Goal: Information Seeking & Learning: Learn about a topic

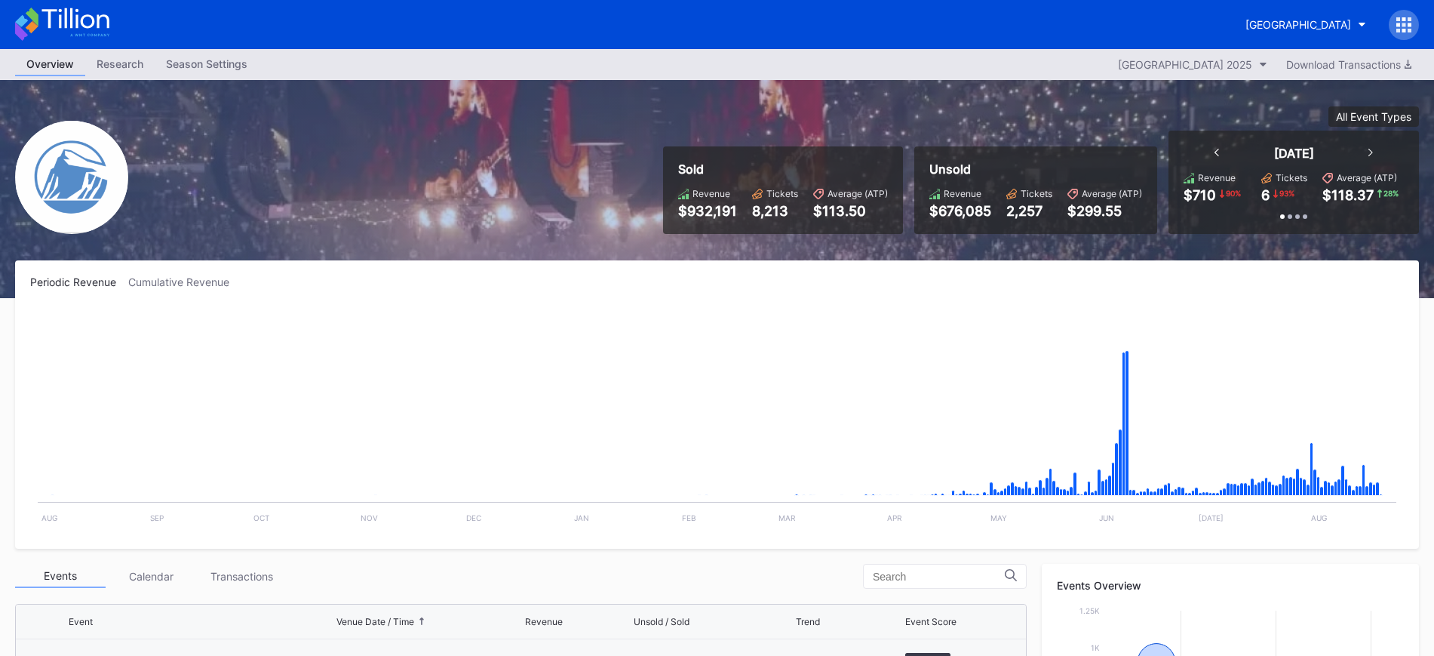
scroll to position [1569, 0]
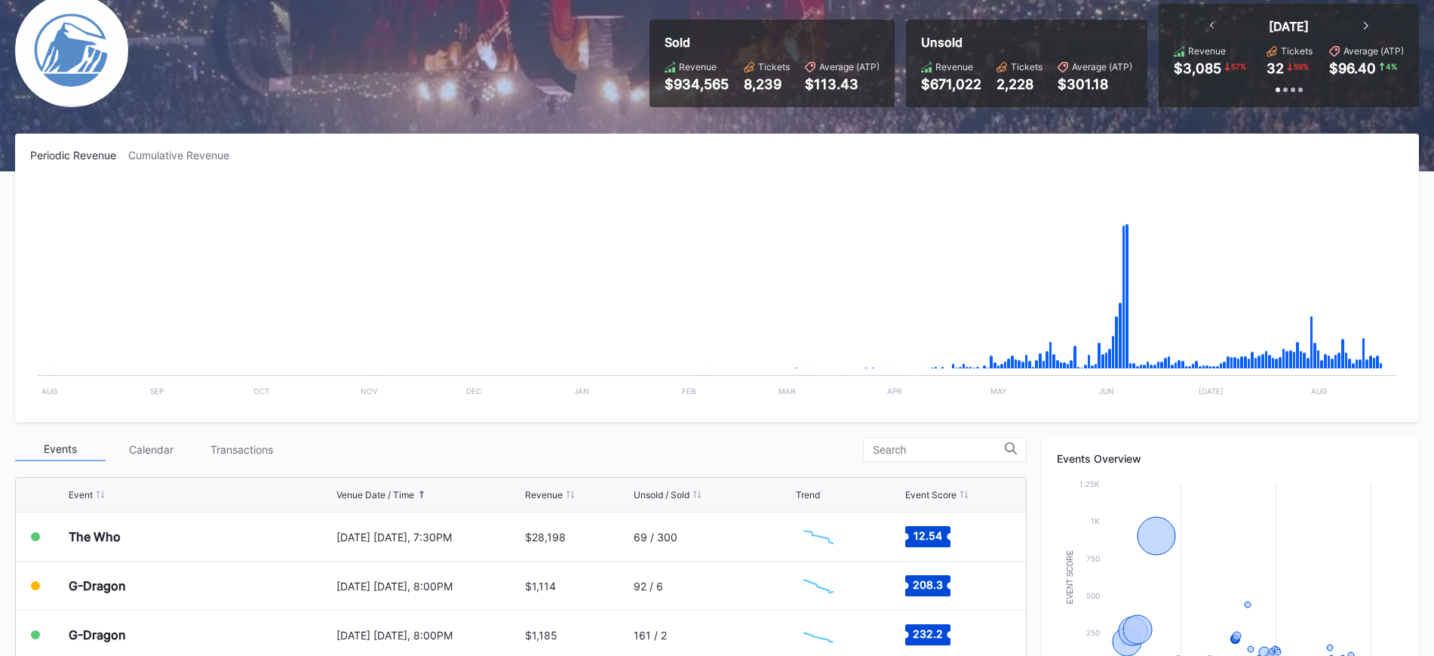
scroll to position [149, 0]
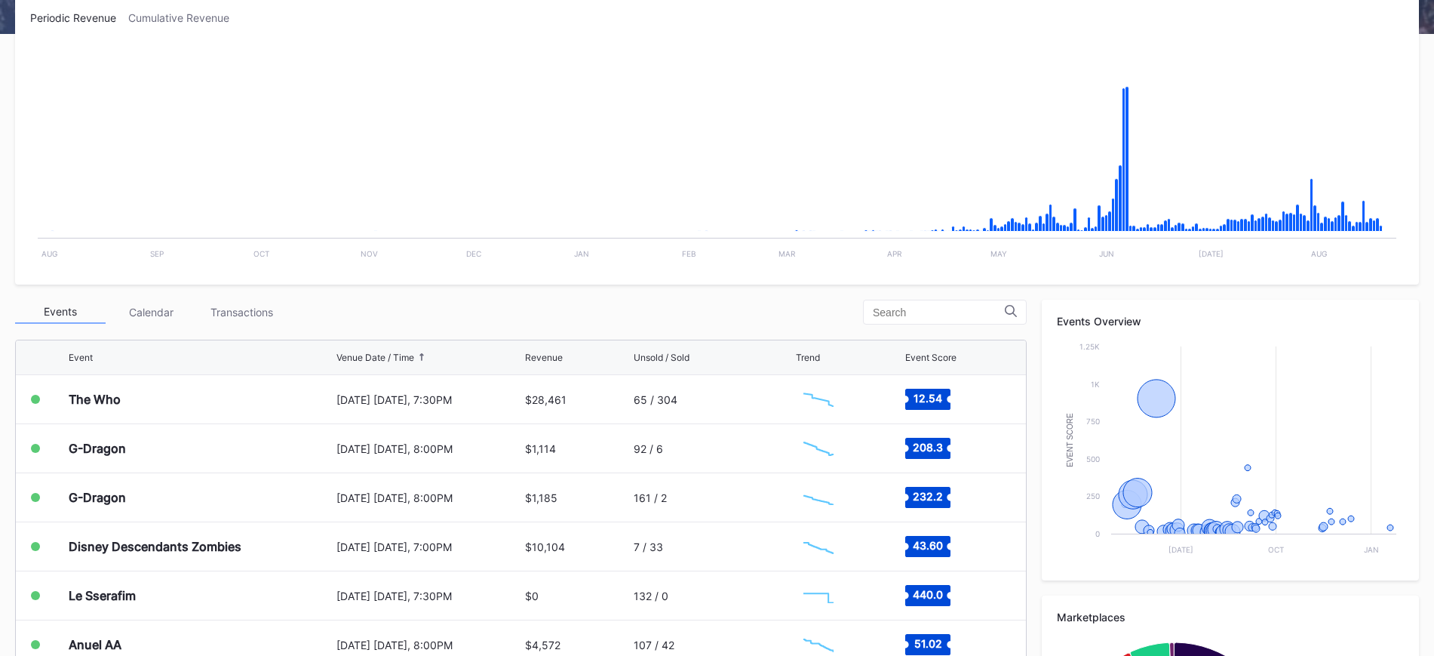
scroll to position [302, 0]
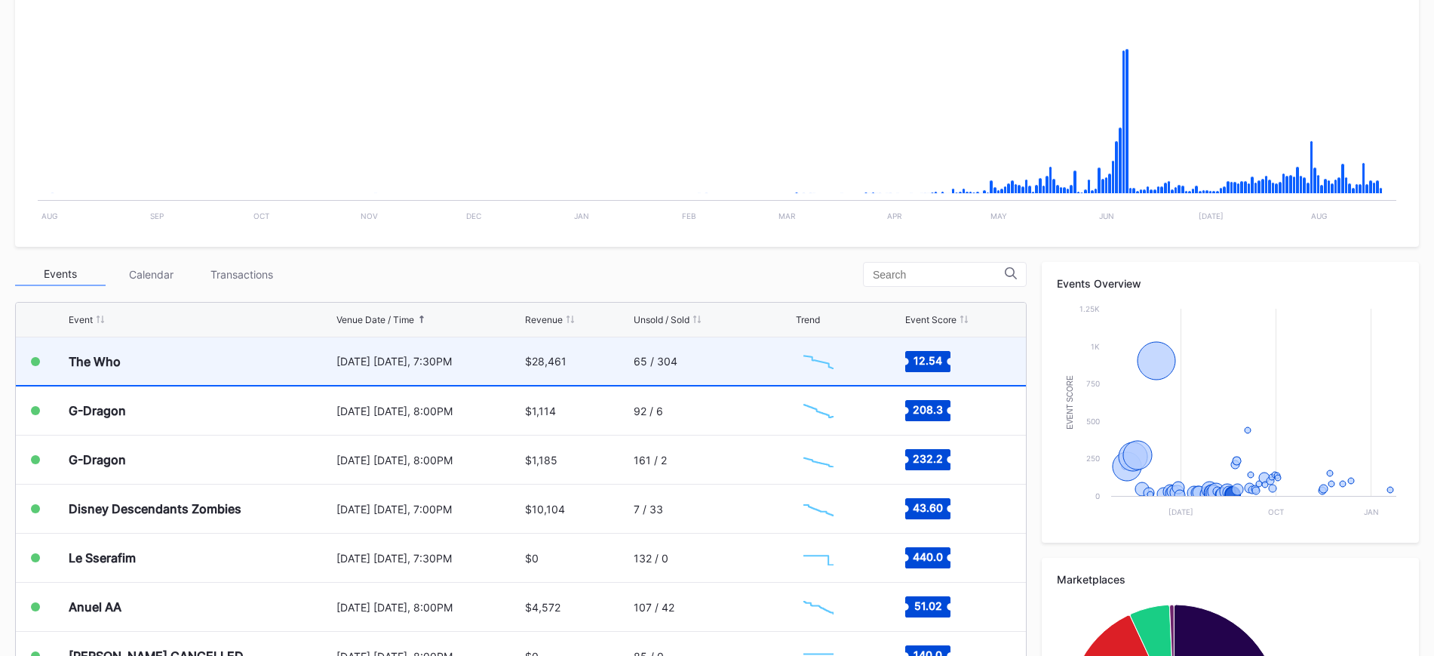
click at [284, 369] on div "The Who" at bounding box center [201, 361] width 264 height 48
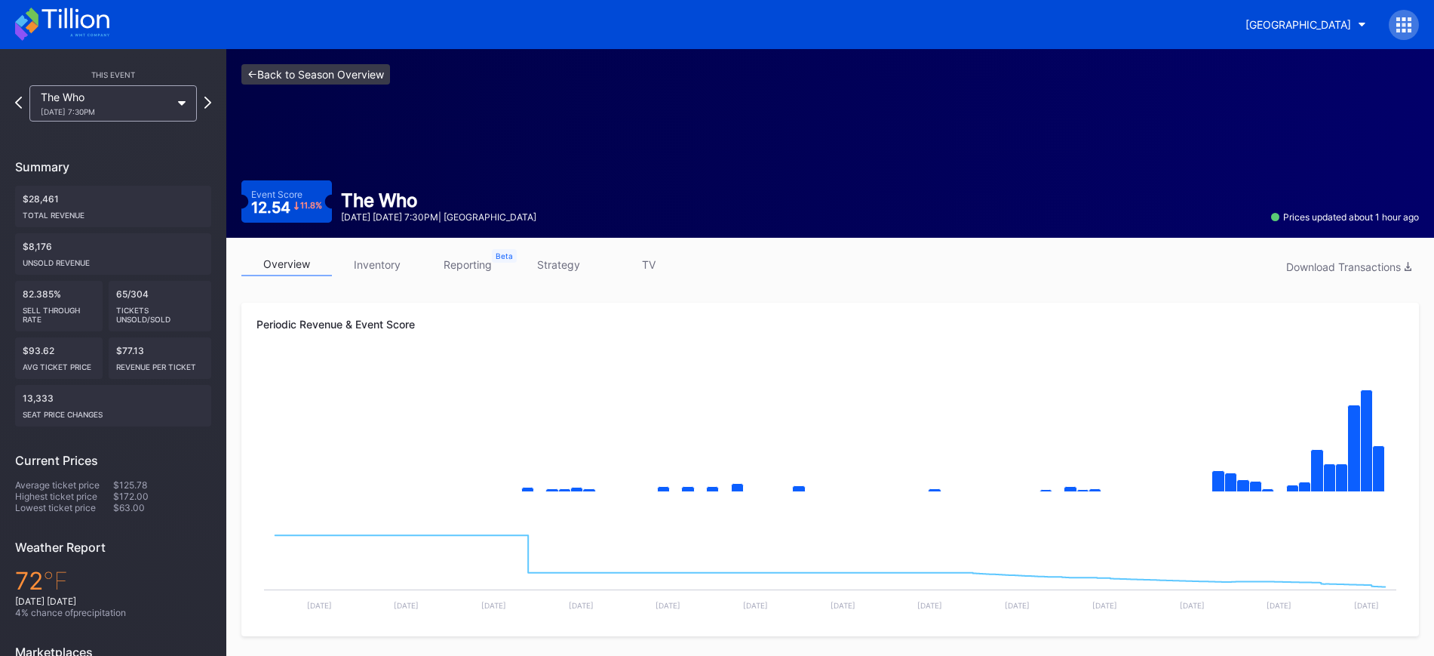
click at [324, 73] on link "<- Back to Season Overview" at bounding box center [315, 74] width 149 height 20
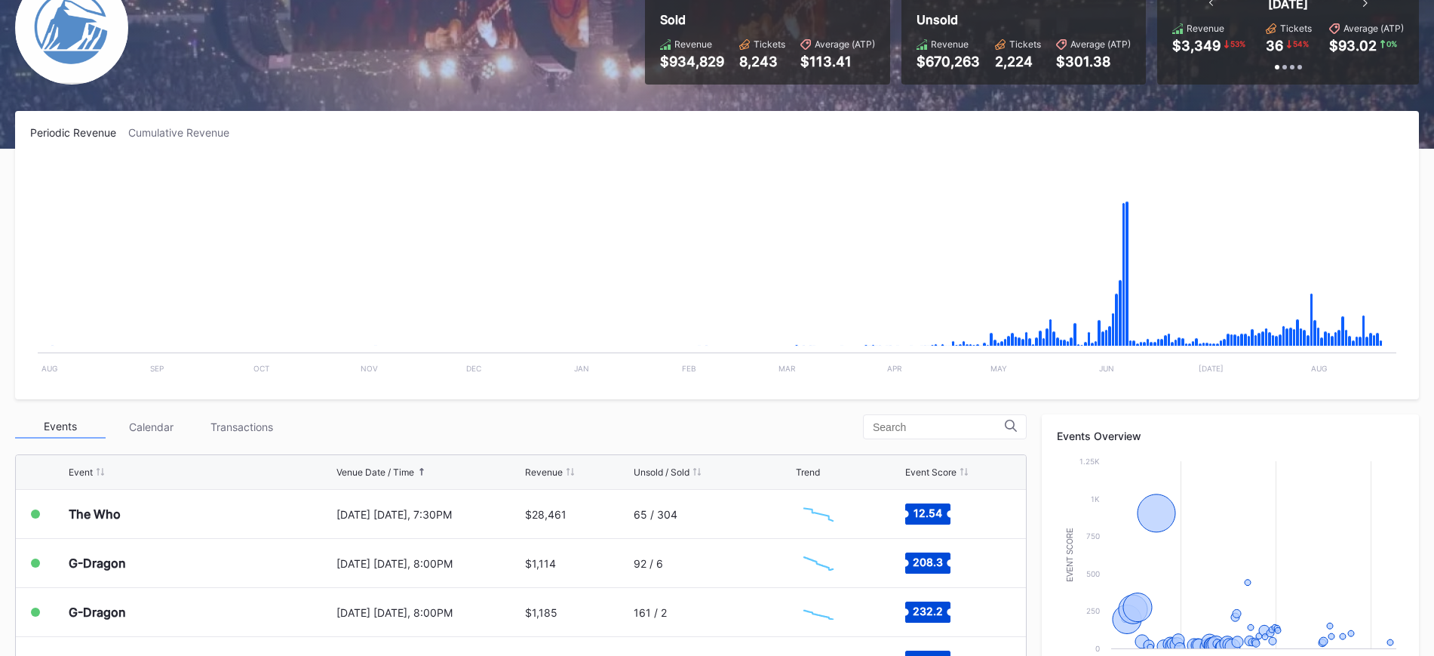
scroll to position [151, 0]
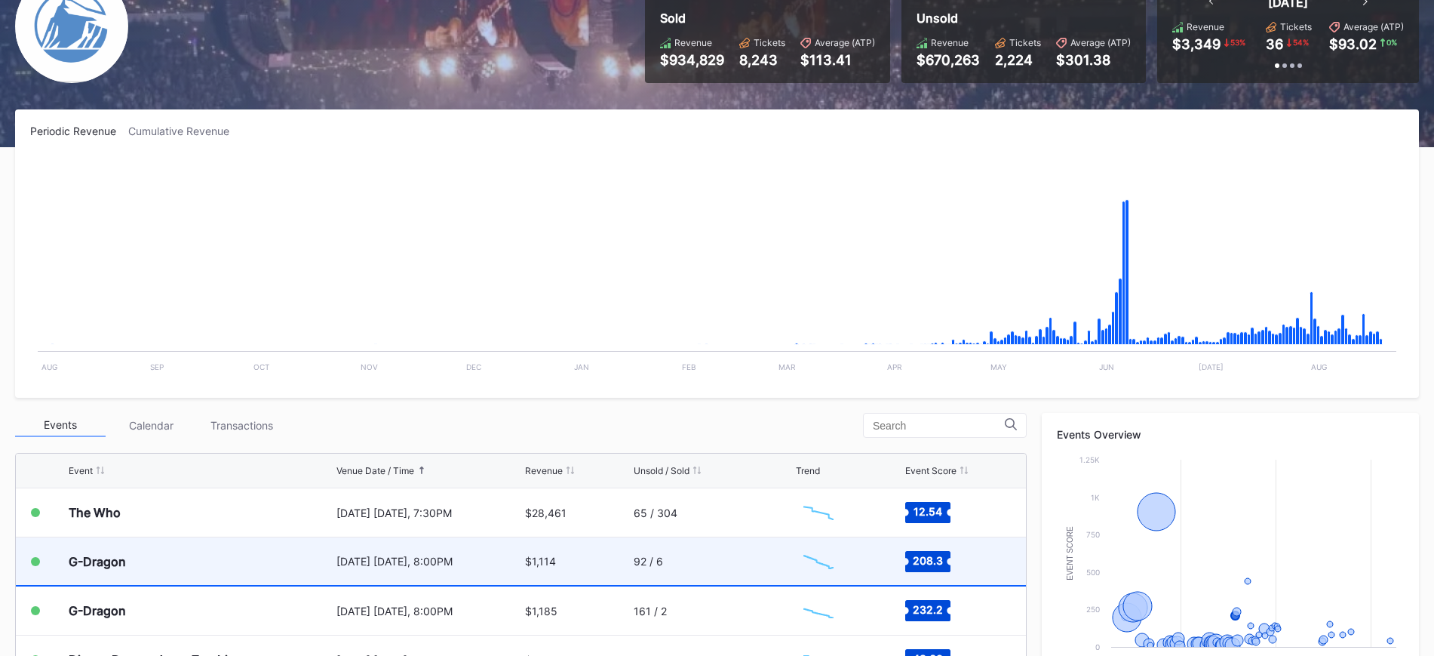
click at [594, 564] on div "$1,114" at bounding box center [578, 561] width 106 height 48
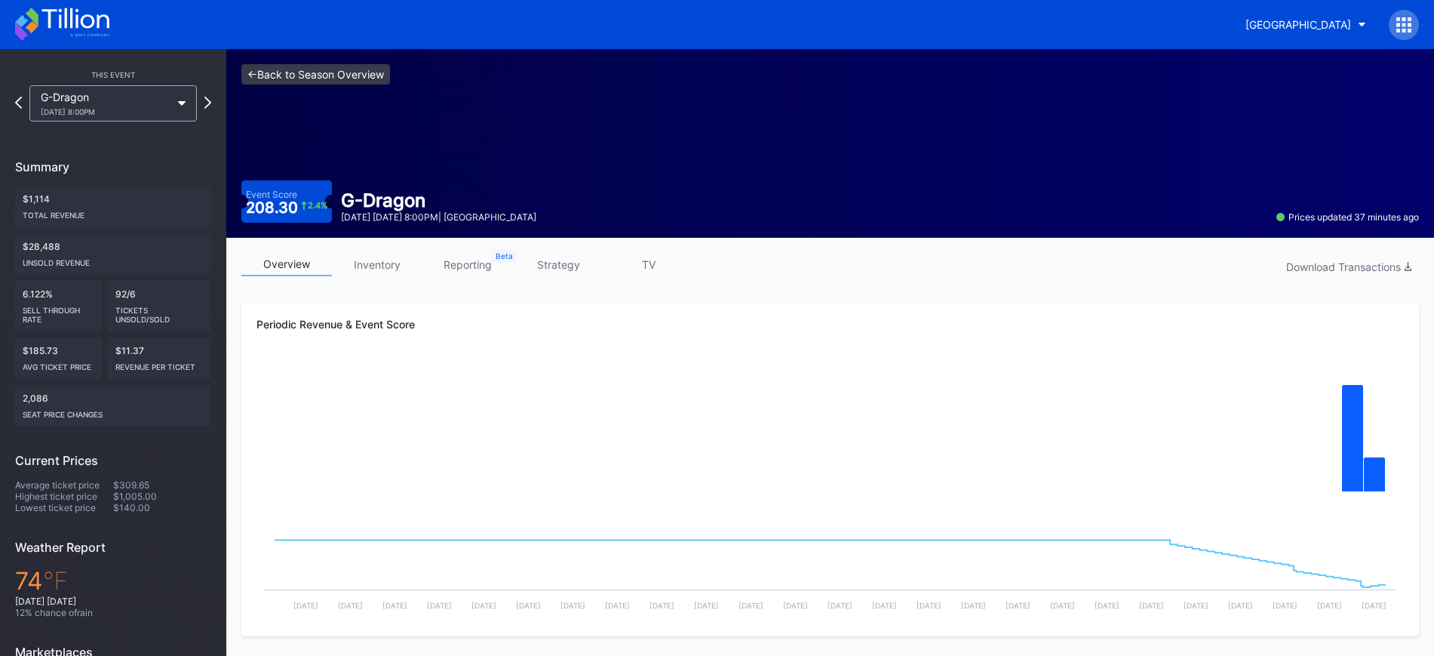
click at [311, 69] on link "<- Back to Season Overview" at bounding box center [315, 74] width 149 height 20
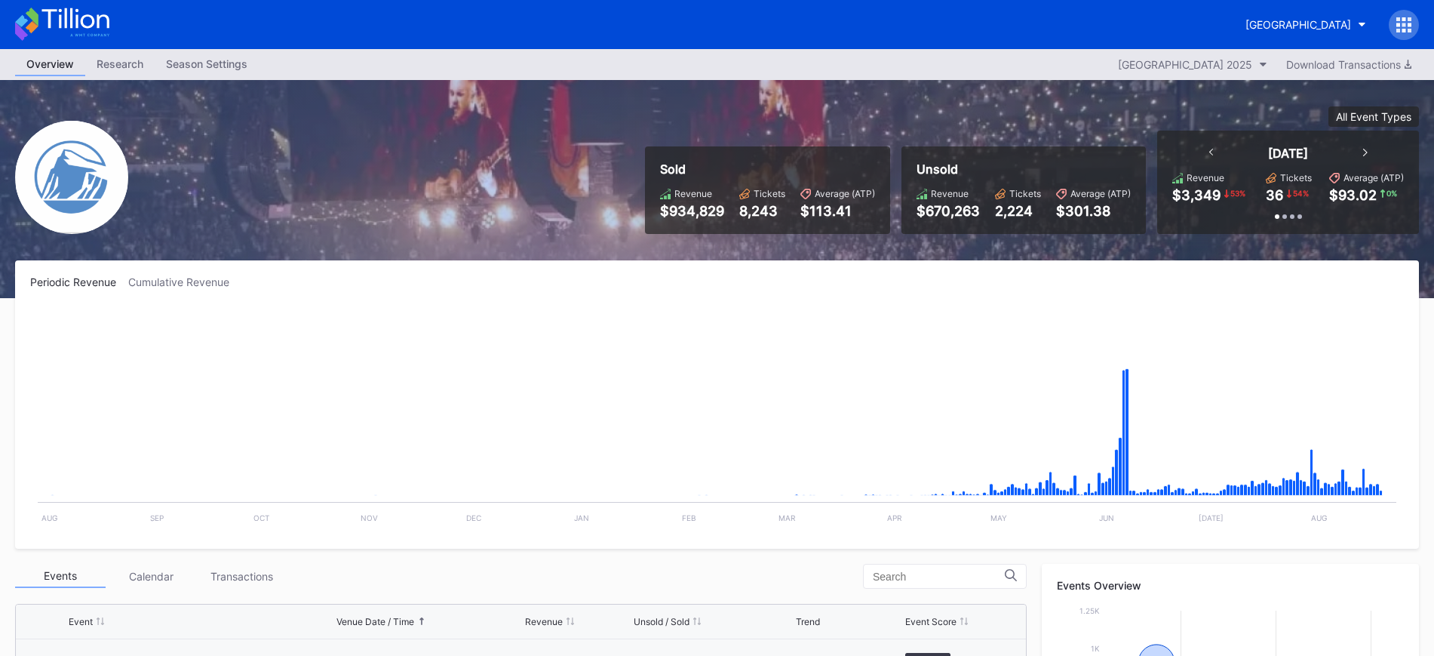
scroll to position [1569, 0]
